Goal: Navigation & Orientation: Understand site structure

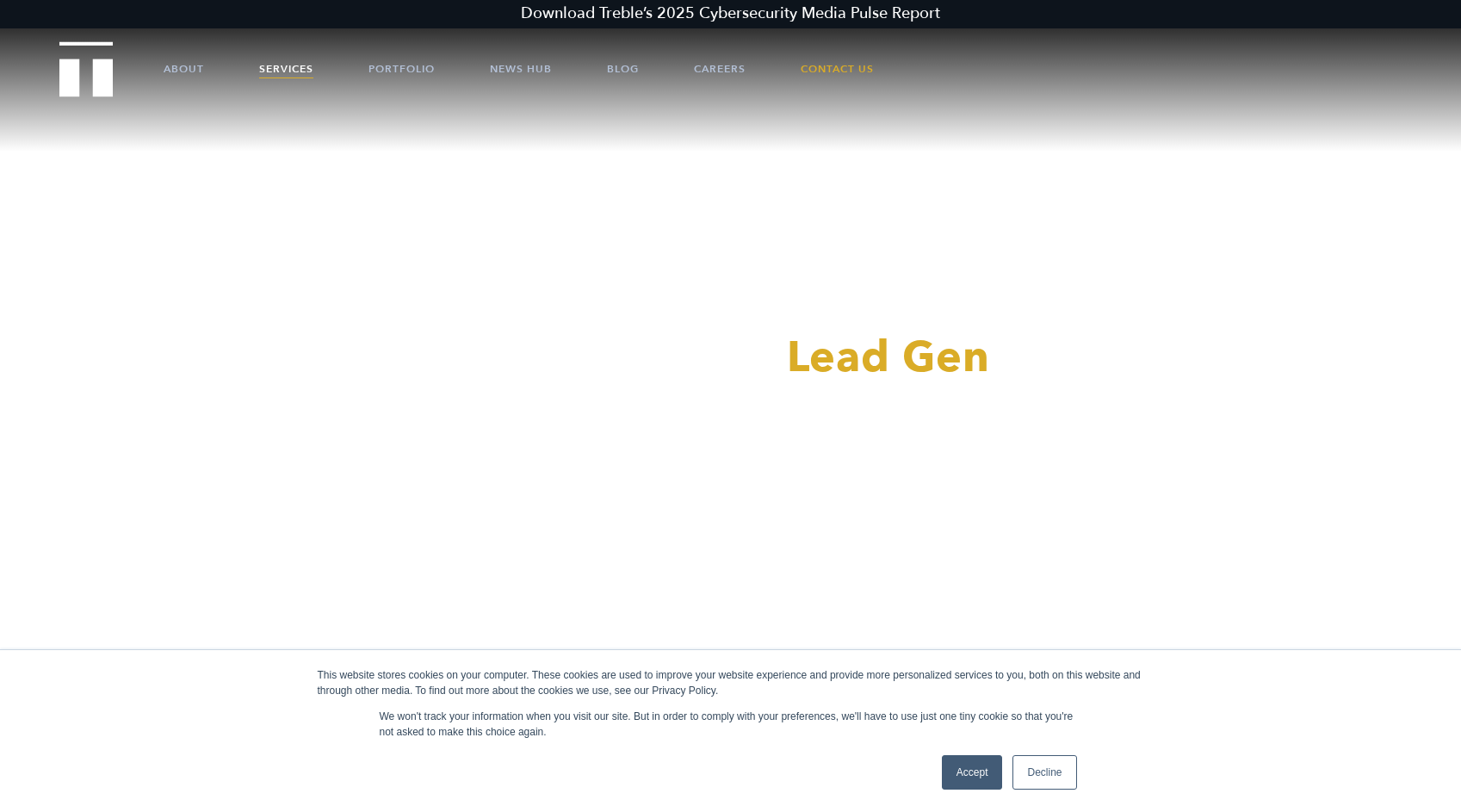
click at [278, 74] on link "Services" at bounding box center [286, 69] width 54 height 51
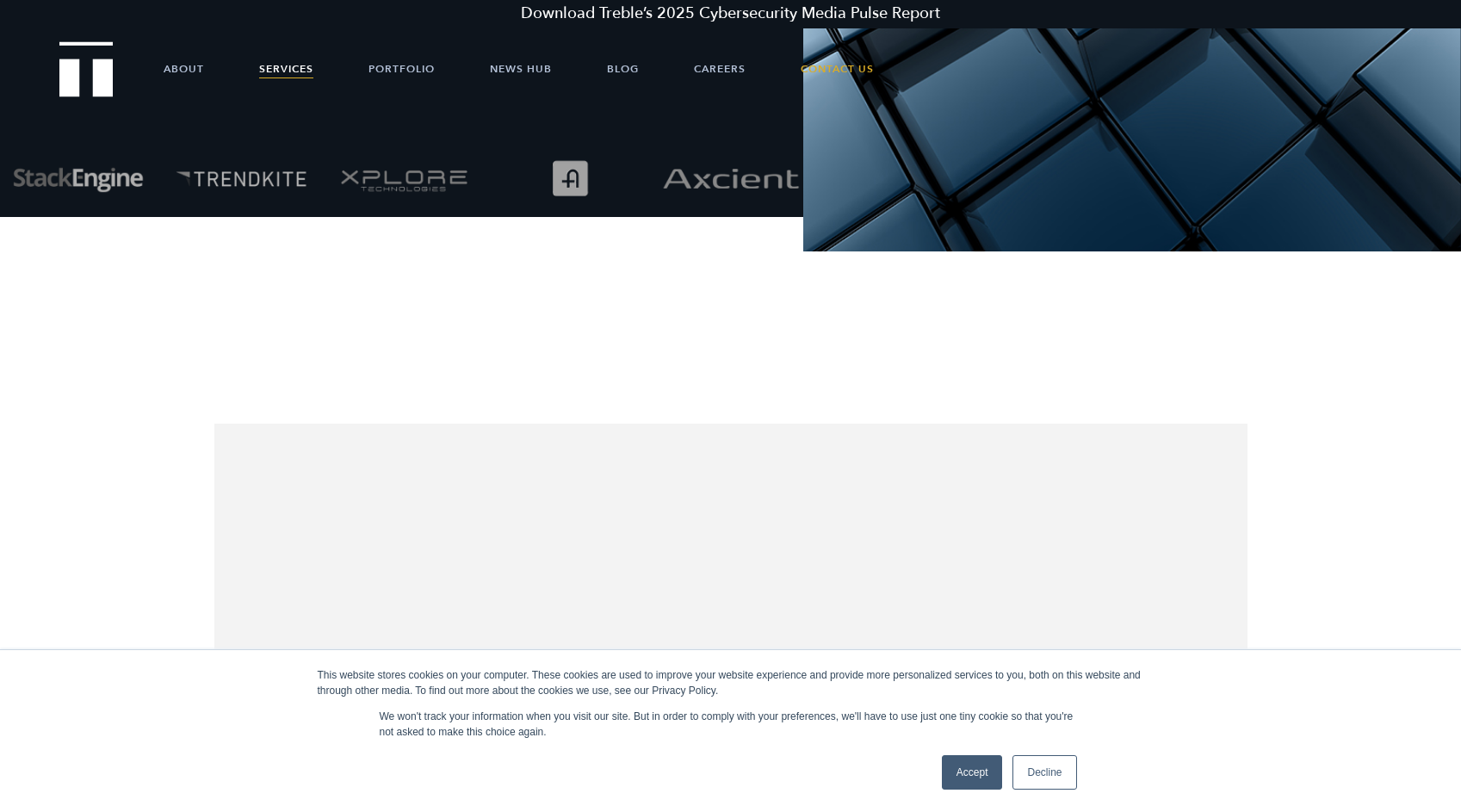
scroll to position [3, 0]
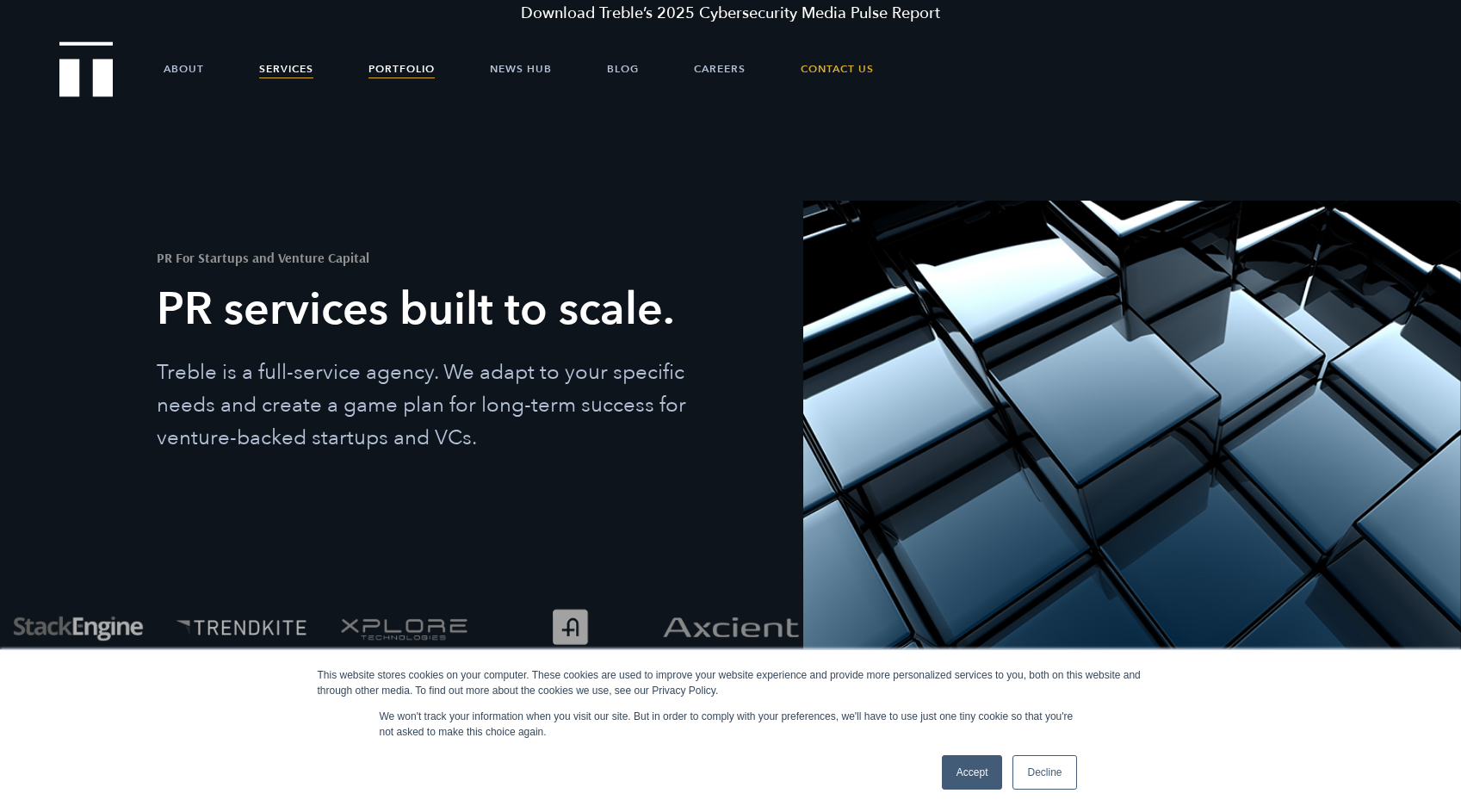
click at [417, 65] on link "Portfolio" at bounding box center [401, 69] width 66 height 51
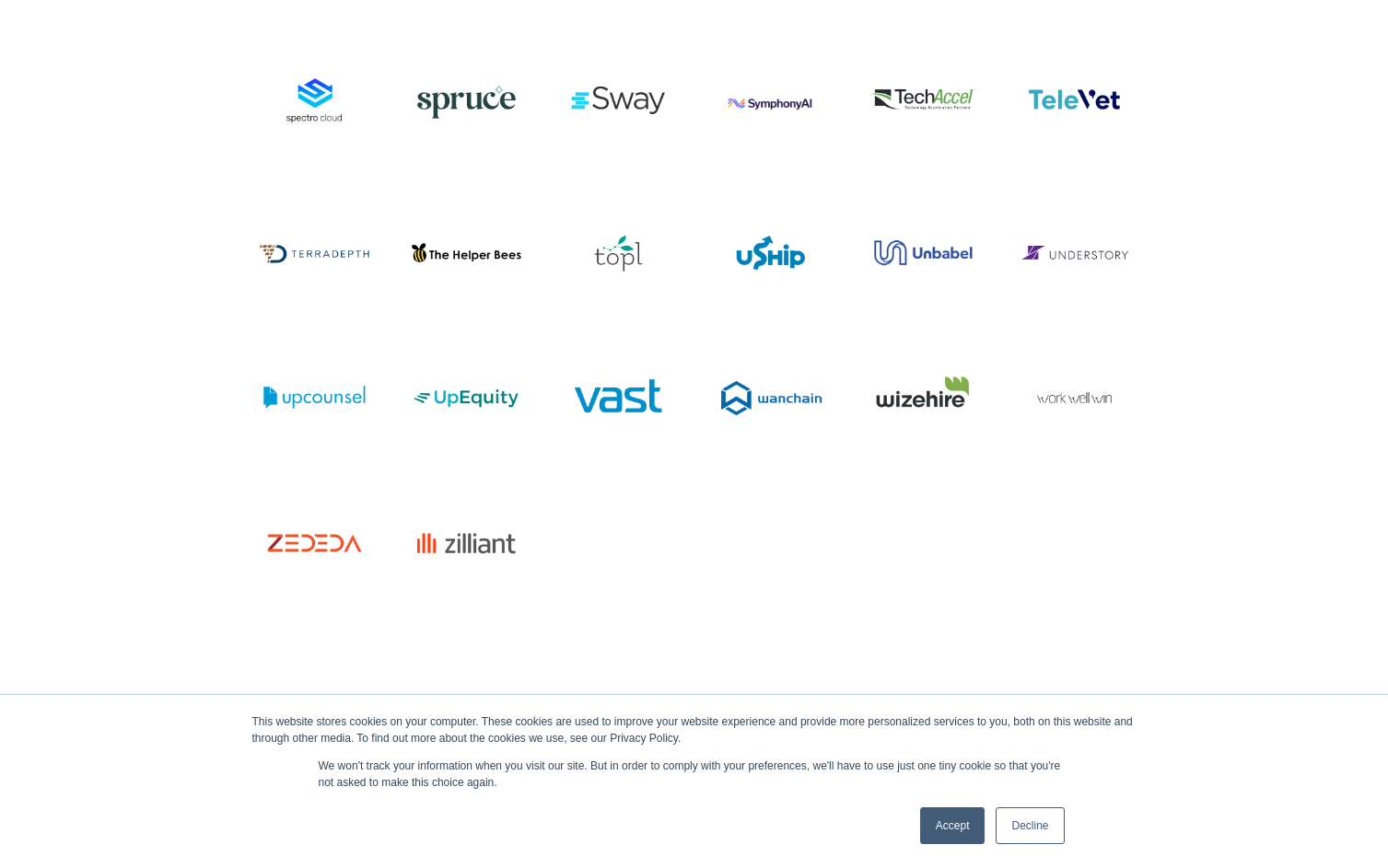
scroll to position [6460, 0]
